Goal: Task Accomplishment & Management: Manage account settings

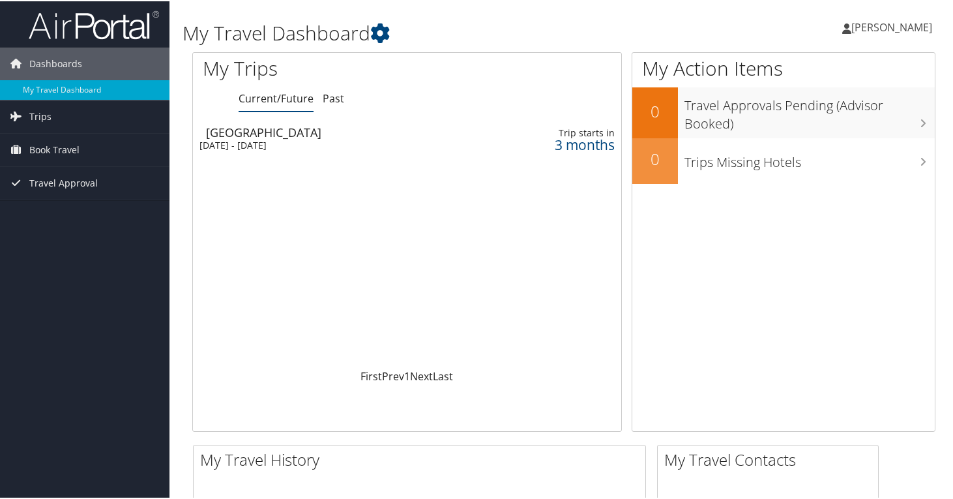
click at [902, 25] on span "[PERSON_NAME]" at bounding box center [891, 26] width 81 height 14
click at [834, 111] on link "View Travel Profile" at bounding box center [856, 116] width 145 height 22
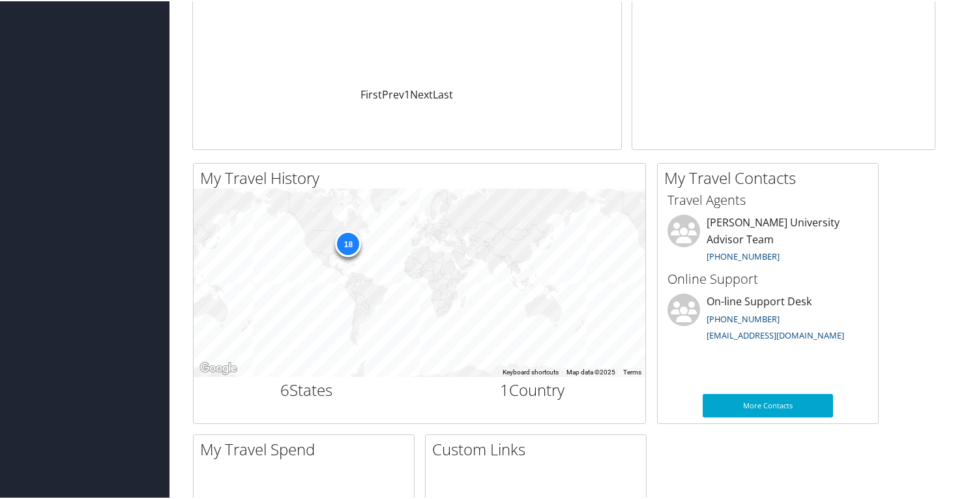
scroll to position [282, 0]
click at [346, 233] on div "18" at bounding box center [348, 242] width 26 height 26
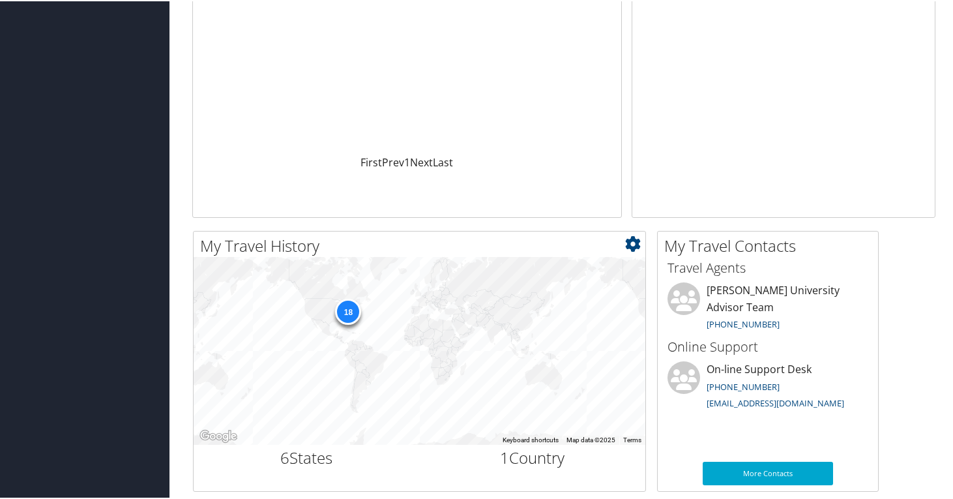
scroll to position [157, 0]
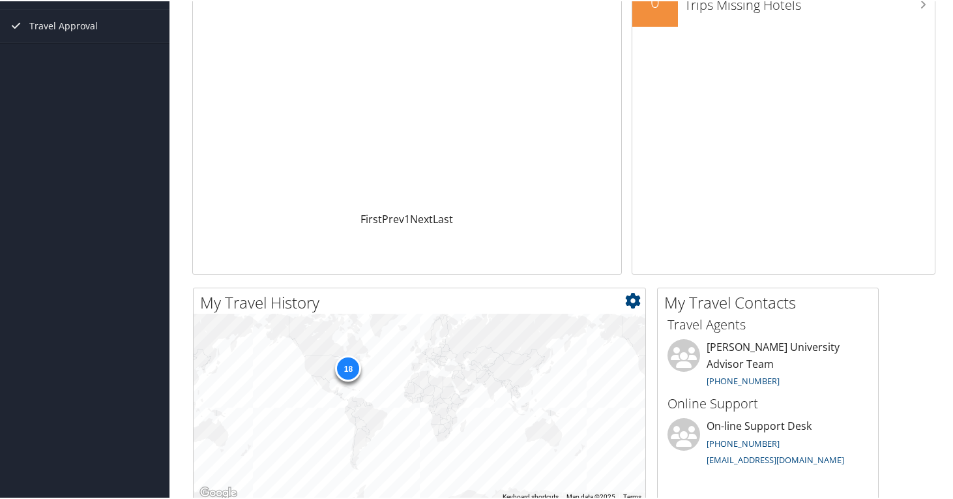
click at [348, 366] on div "18" at bounding box center [348, 367] width 26 height 26
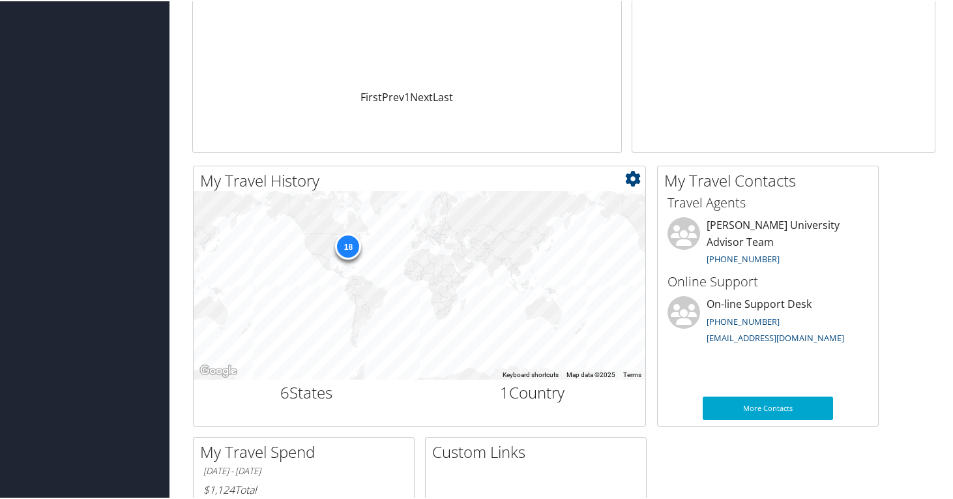
scroll to position [0, 0]
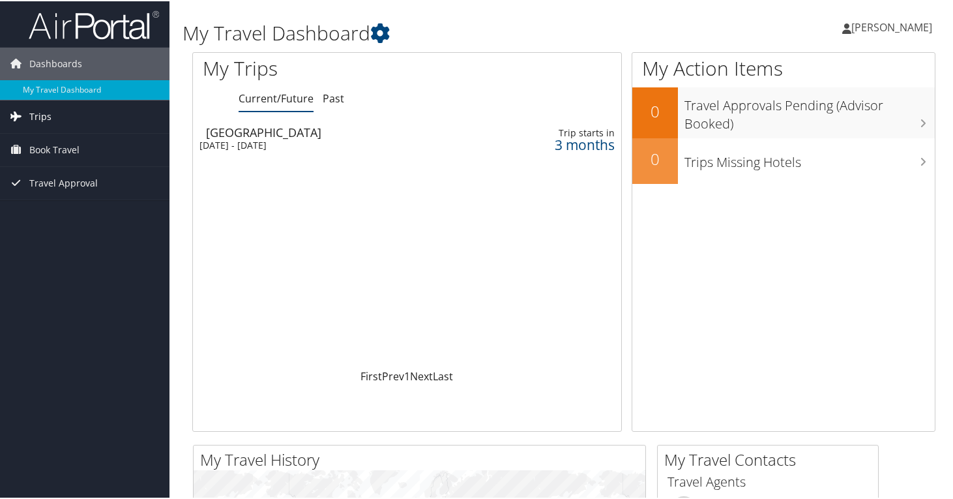
click at [59, 123] on link "Trips" at bounding box center [85, 115] width 170 height 33
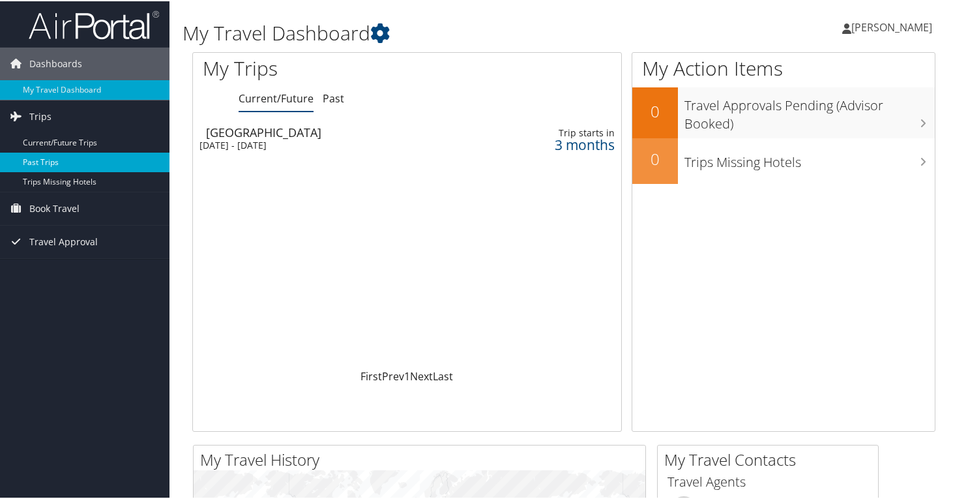
click at [55, 168] on link "Past Trips" at bounding box center [85, 161] width 170 height 20
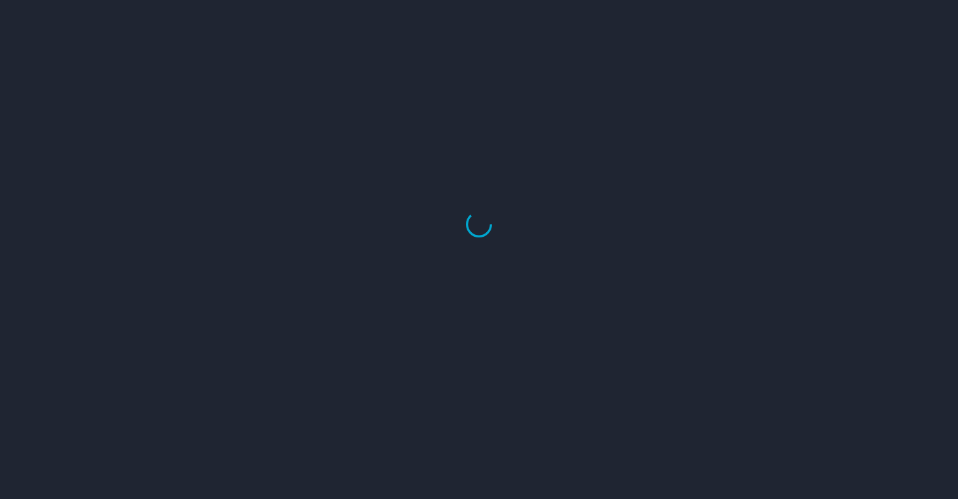
select select "US"
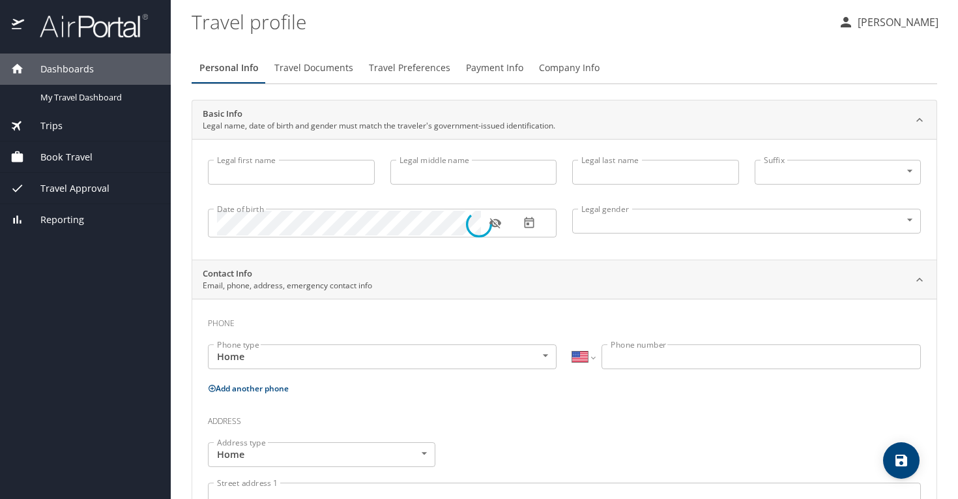
type input "Xinyue"
type input "Lu"
type input "Female"
type input "Quan"
type input "Cao"
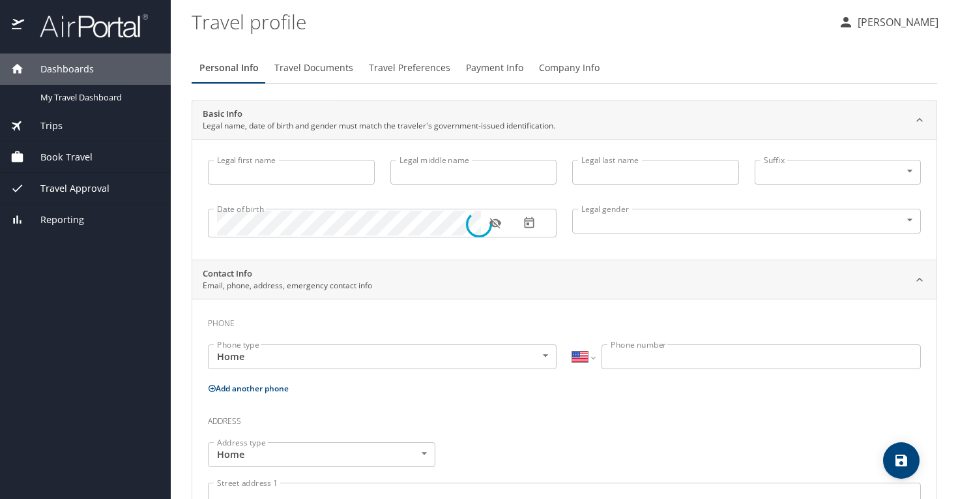
select select "PK"
type input "94228862"
select select "US"
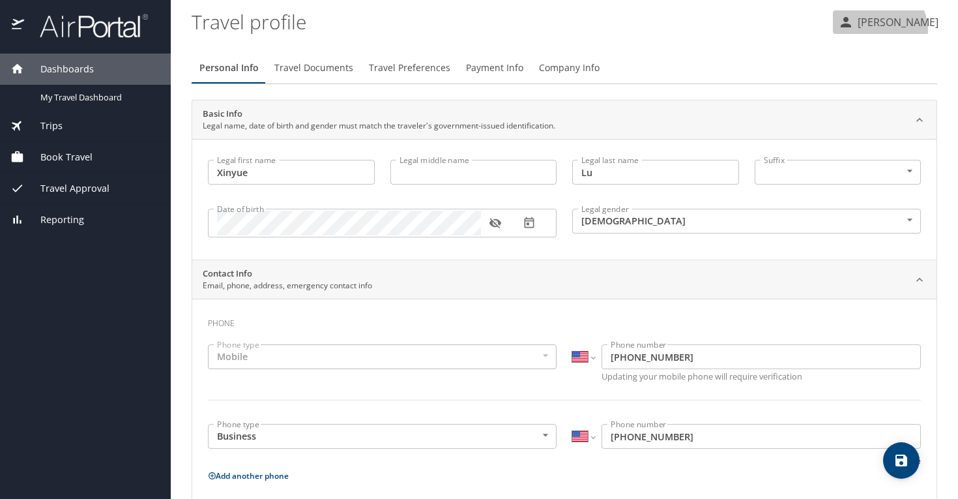
click at [912, 30] on button "[PERSON_NAME]" at bounding box center [888, 21] width 111 height 23
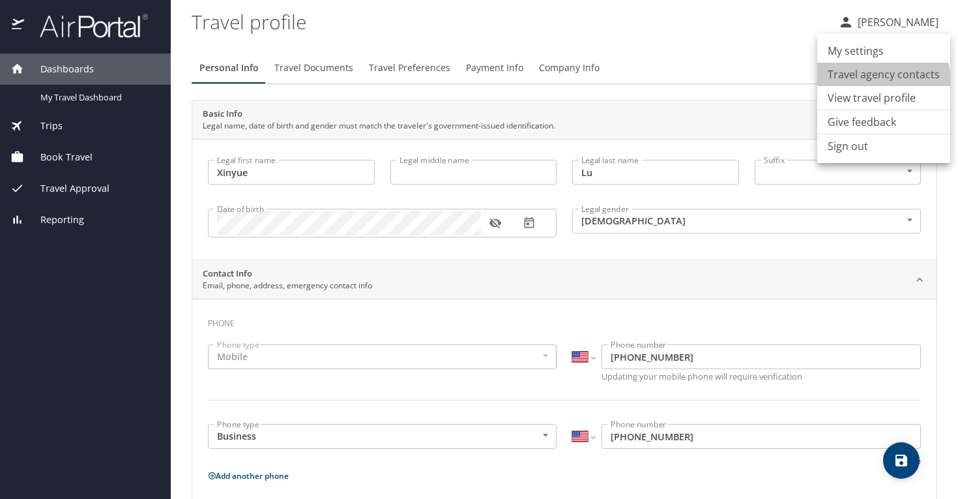
click at [878, 81] on li "Travel agency contacts" at bounding box center [884, 74] width 133 height 23
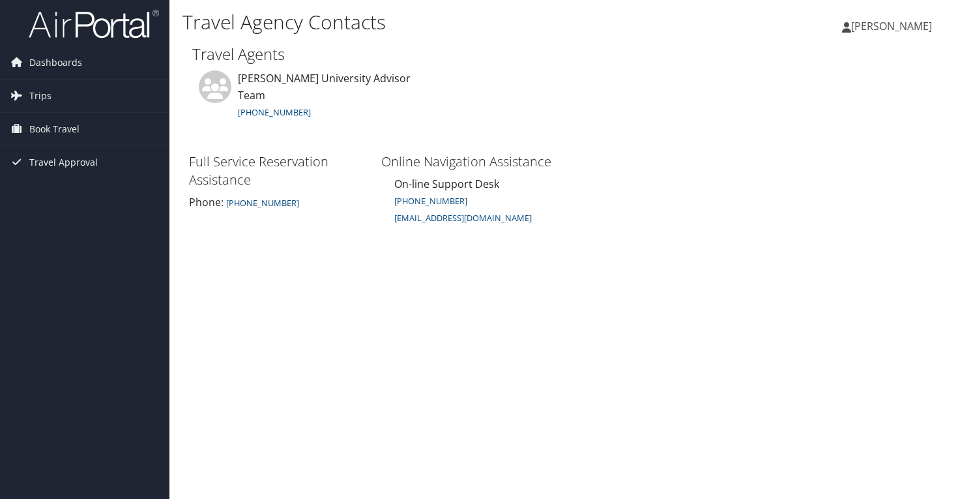
click at [906, 8] on link "[PERSON_NAME]" at bounding box center [893, 26] width 103 height 39
click at [870, 71] on link "My Settings" at bounding box center [858, 72] width 145 height 22
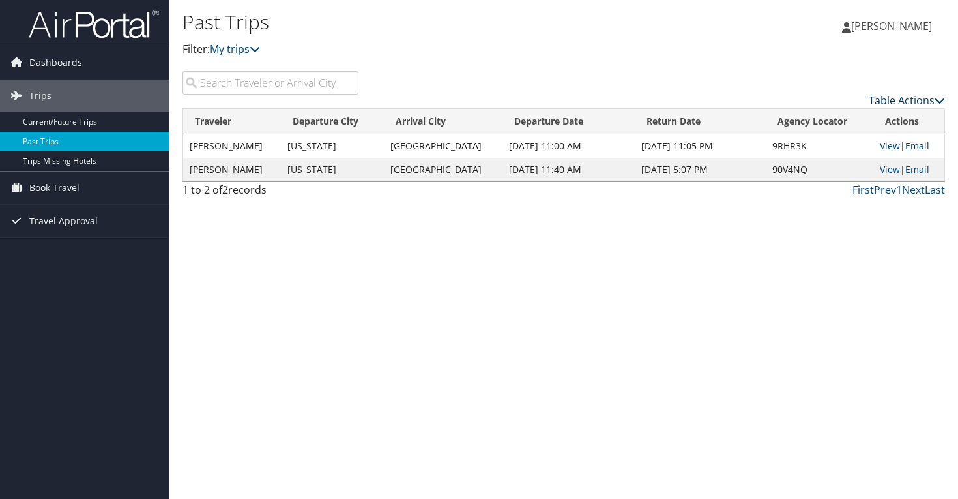
click at [921, 100] on link "Table Actions" at bounding box center [907, 100] width 76 height 14
click at [776, 72] on div at bounding box center [479, 249] width 958 height 499
click at [81, 63] on link "Dashboards" at bounding box center [85, 62] width 170 height 33
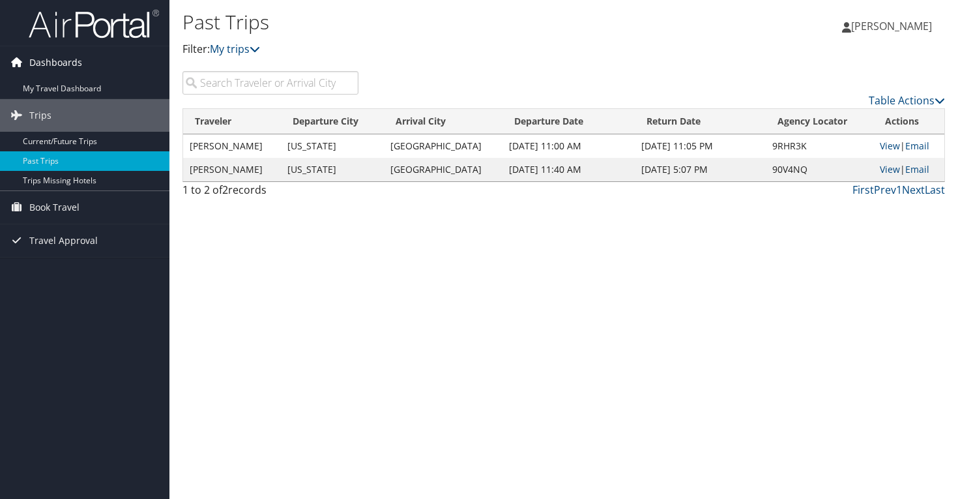
click at [55, 63] on span "Dashboards" at bounding box center [55, 62] width 53 height 33
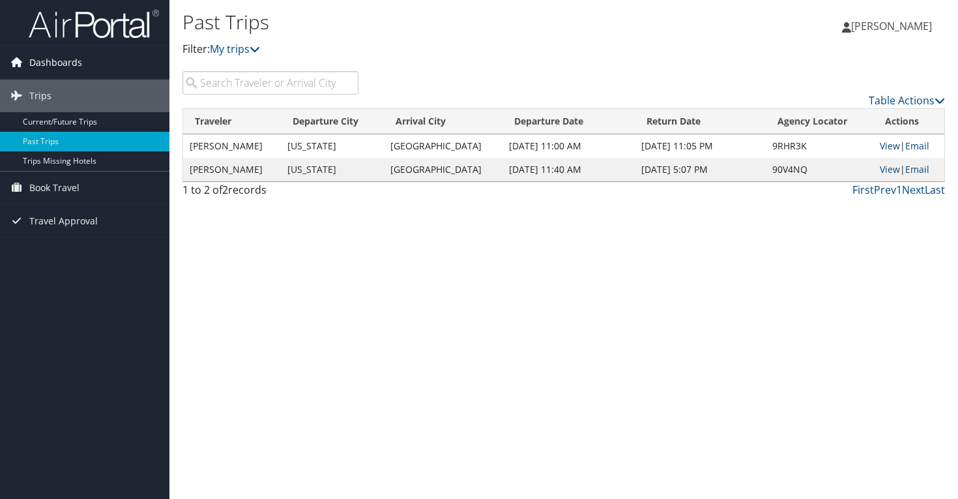
click at [52, 67] on span "Dashboards" at bounding box center [55, 62] width 53 height 33
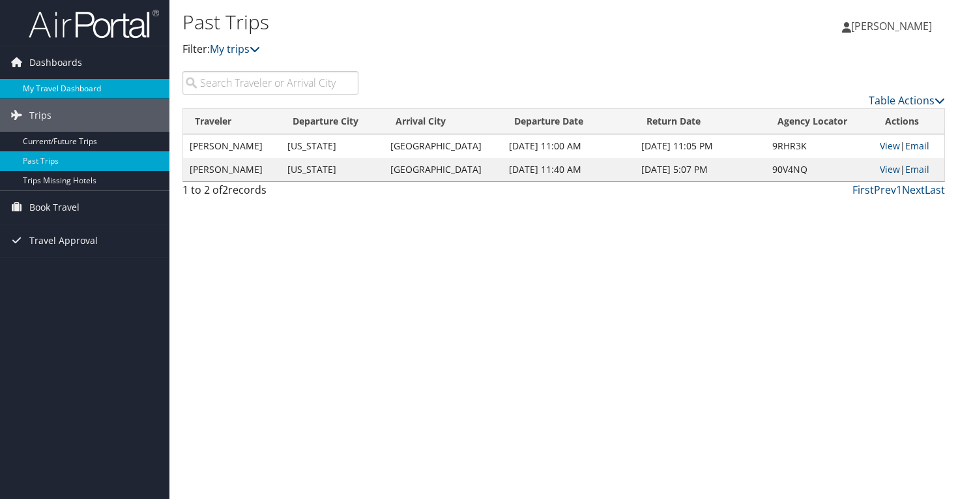
click at [52, 83] on link "My Travel Dashboard" at bounding box center [85, 89] width 170 height 20
